Goal: Entertainment & Leisure: Consume media (video, audio)

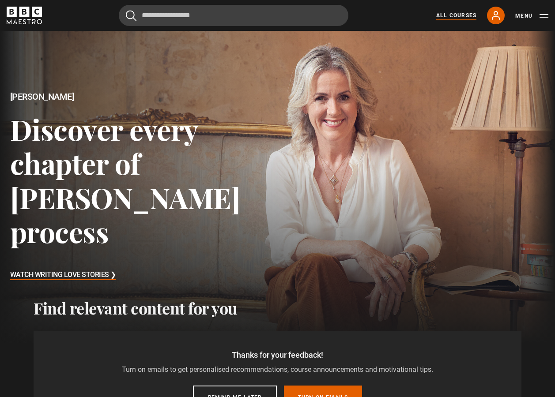
click at [447, 18] on link "All Courses" at bounding box center [456, 15] width 40 height 8
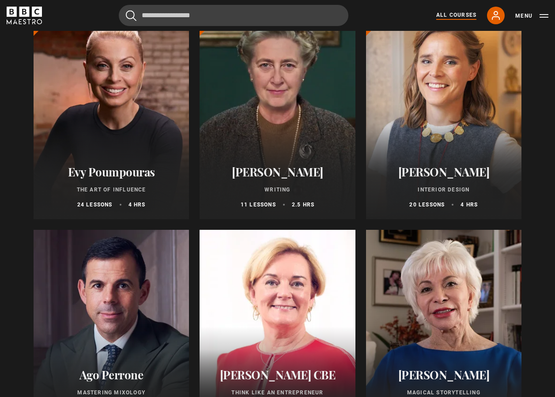
scroll to position [44, 0]
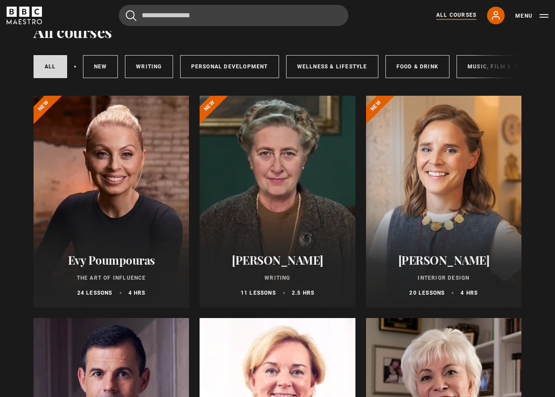
click at [319, 124] on div at bounding box center [276, 202] width 155 height 212
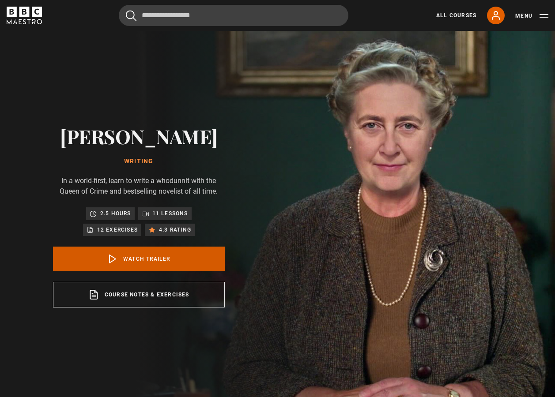
click at [189, 264] on link "Watch Trailer" at bounding box center [139, 259] width 172 height 25
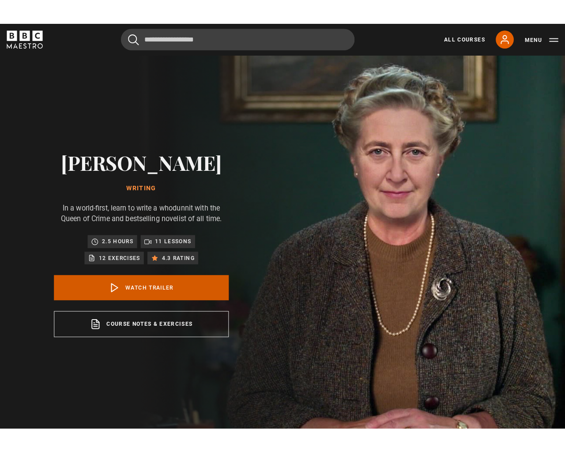
scroll to position [402, 0]
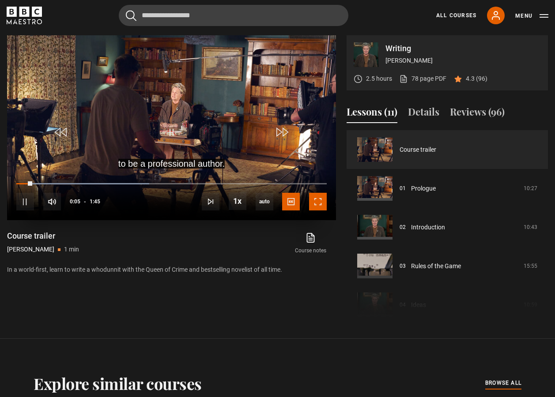
click at [316, 196] on span "Video Player" at bounding box center [318, 202] width 18 height 18
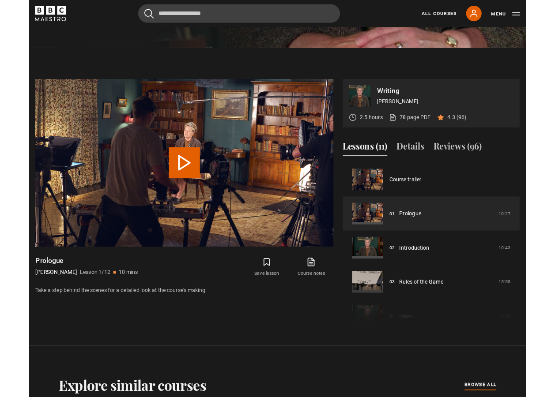
scroll to position [456, 0]
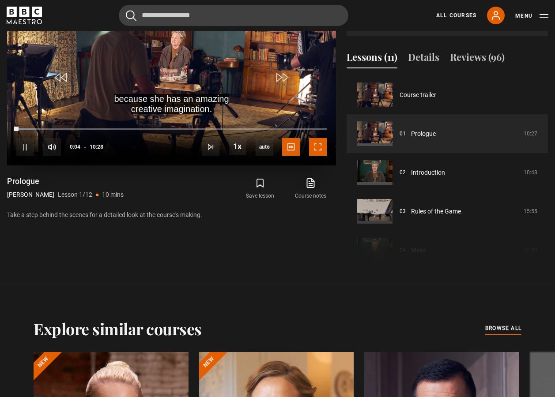
click at [317, 149] on span "Video Player" at bounding box center [318, 147] width 18 height 18
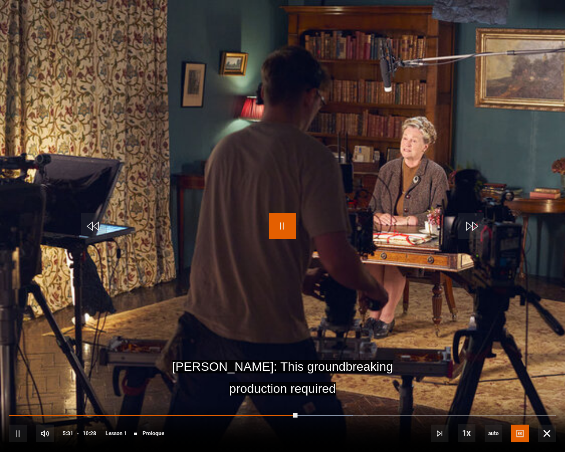
click at [280, 219] on span "Video Player" at bounding box center [282, 226] width 26 height 26
drag, startPoint x: 550, startPoint y: 429, endPoint x: 546, endPoint y: 384, distance: 44.4
click at [550, 397] on span "Video Player" at bounding box center [547, 434] width 18 height 18
